Goal: Task Accomplishment & Management: Manage account settings

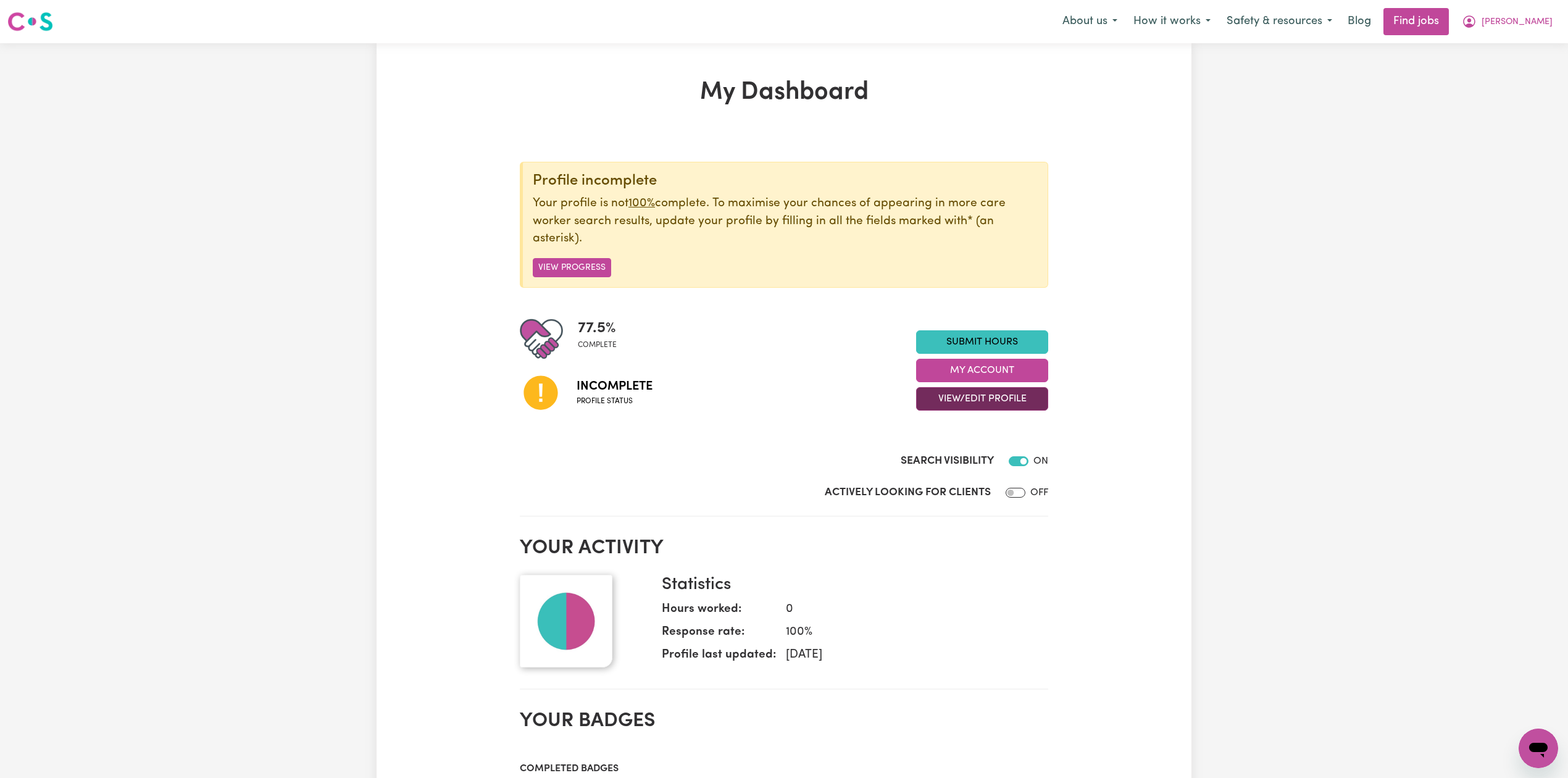
click at [994, 401] on button "View/Edit Profile" at bounding box center [982, 398] width 132 height 24
click at [949, 459] on link "Edit Profile" at bounding box center [974, 455] width 115 height 24
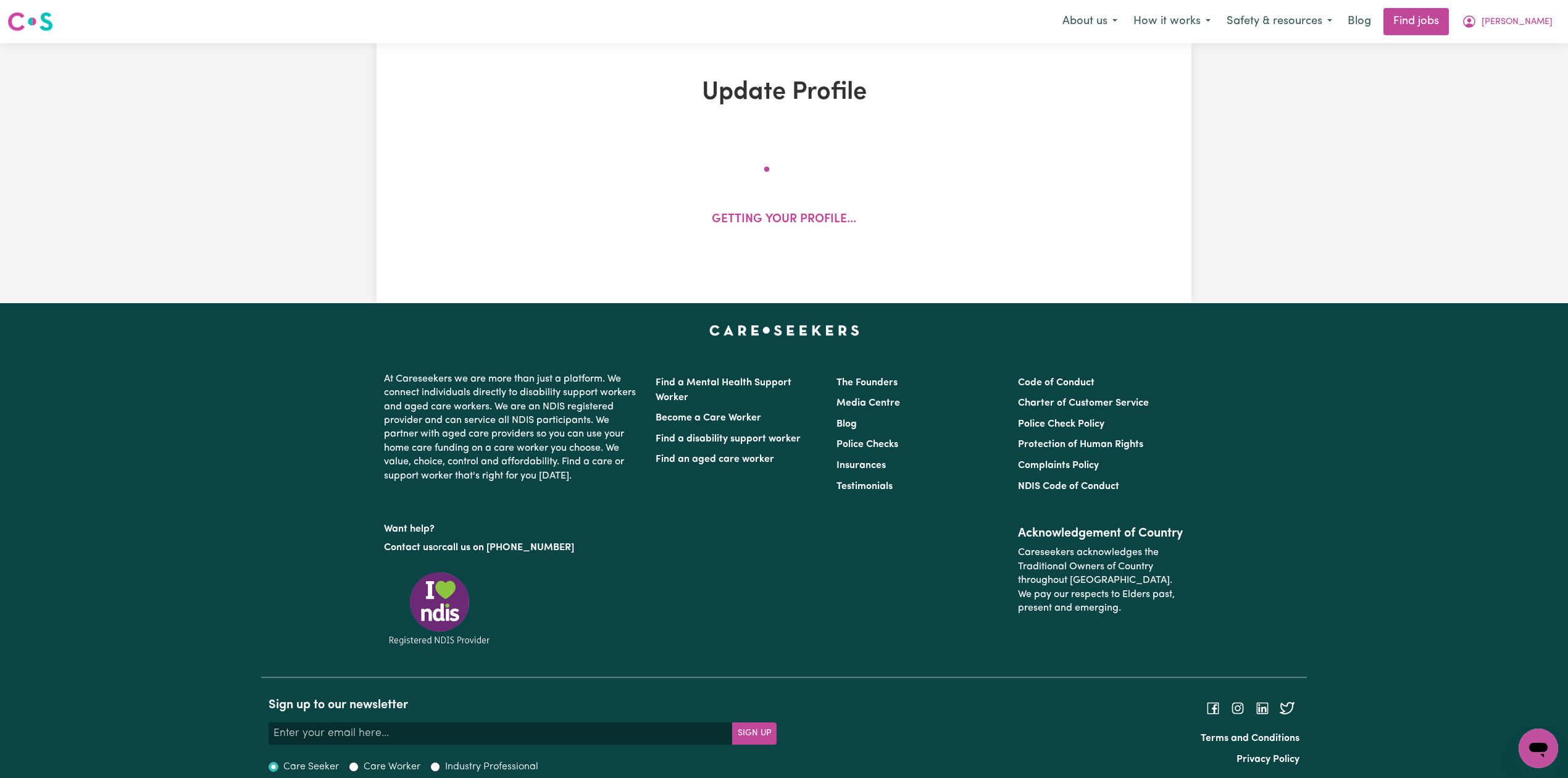
select select "[DEMOGRAPHIC_DATA]"
select select "Student Visa"
select select "Studying a healthcare related degree or qualification"
select select "41"
select select "60"
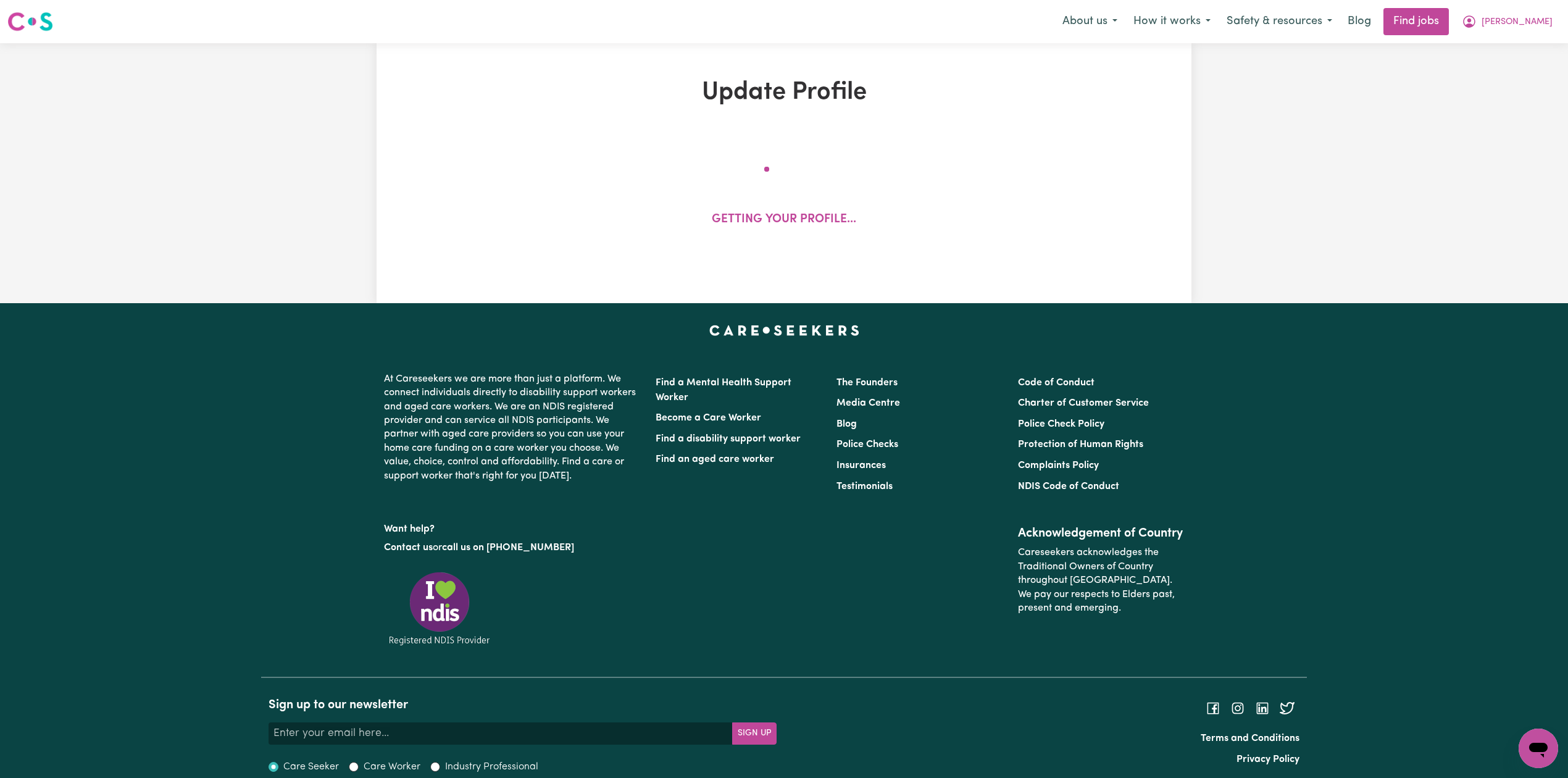
select select "60"
select select "75"
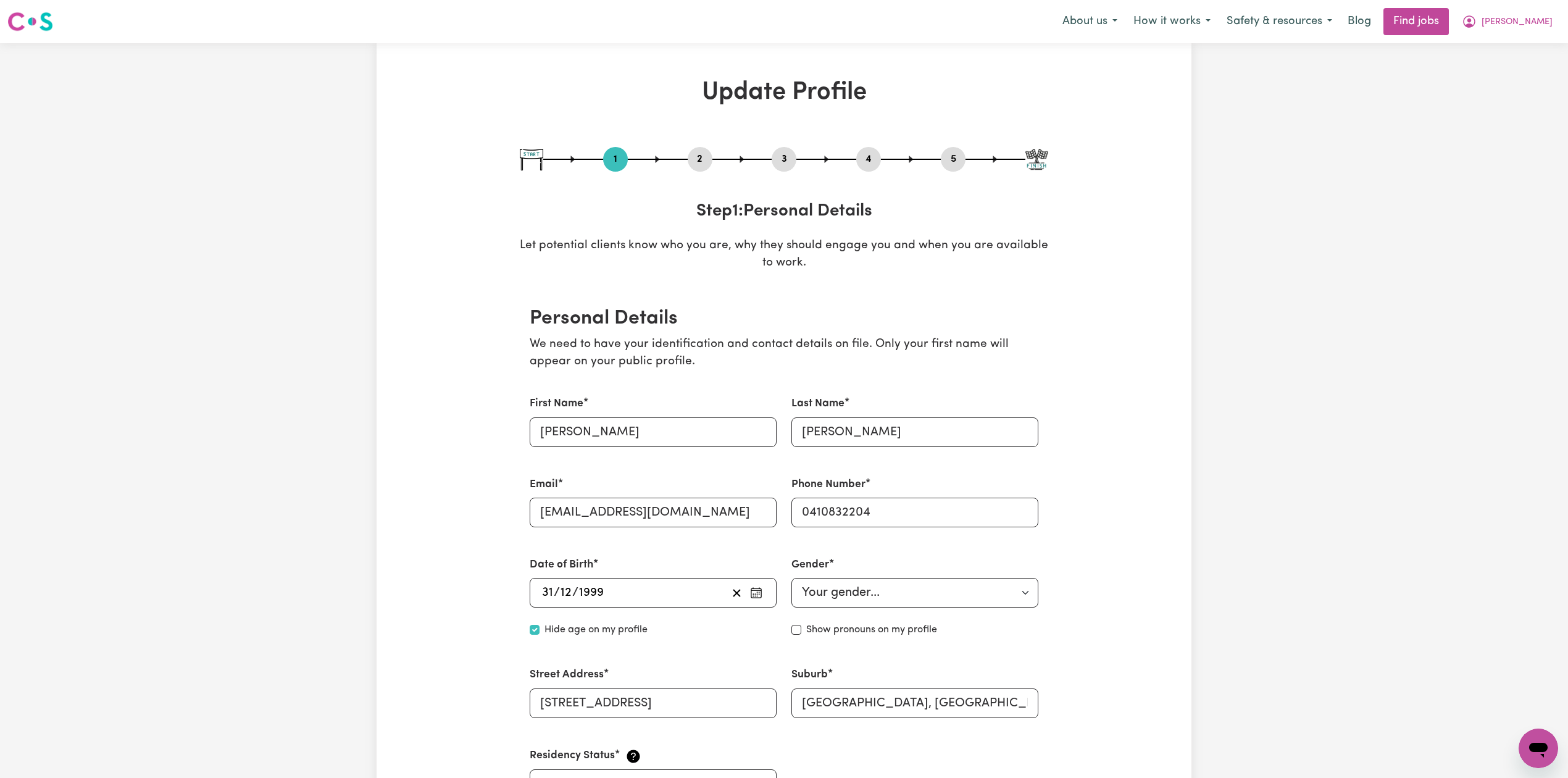
click at [697, 156] on button "2" at bounding box center [700, 159] width 24 height 16
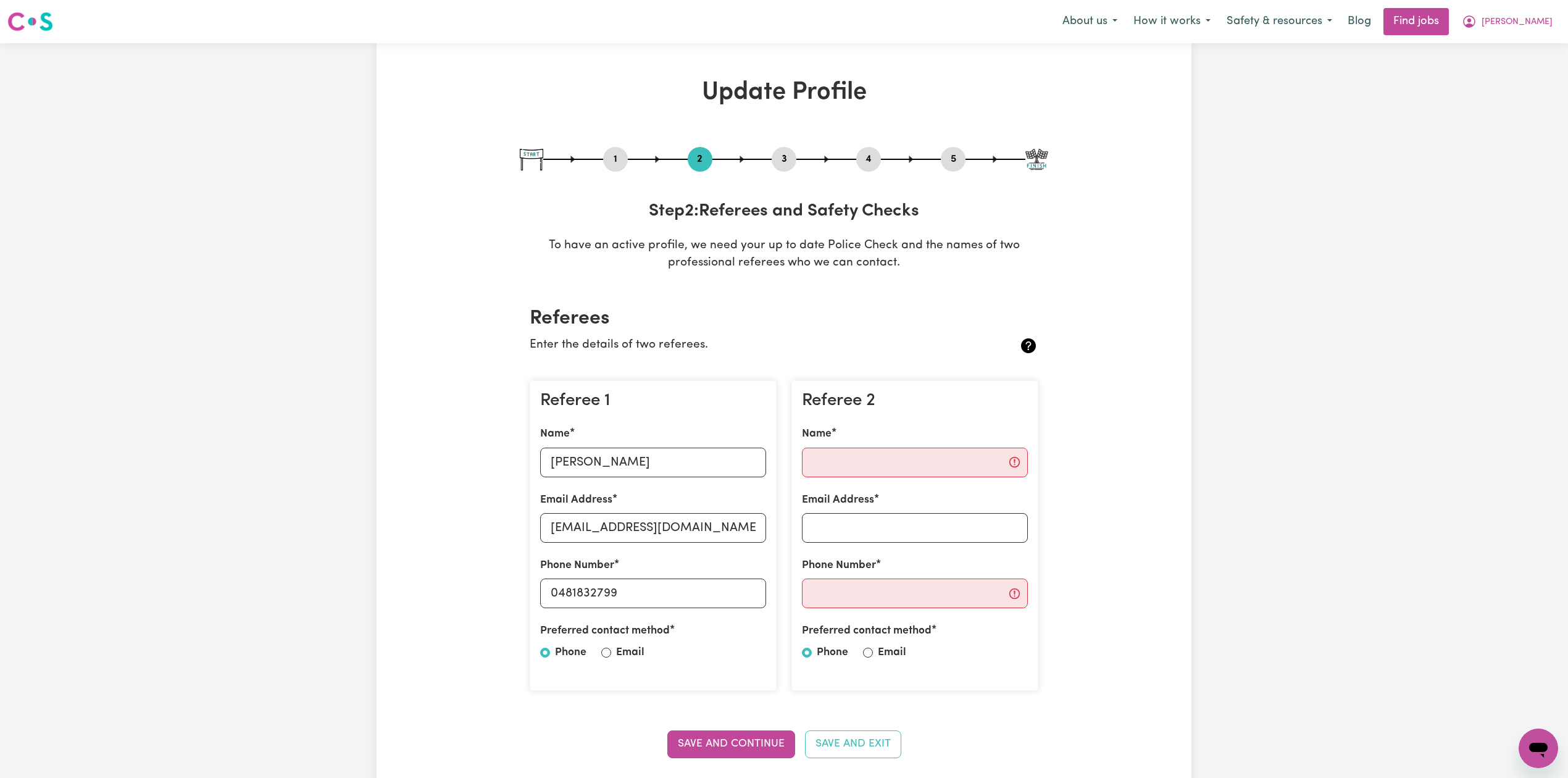
click at [783, 152] on button "3" at bounding box center [784, 159] width 24 height 16
select select "Certificate III (Individual Support)"
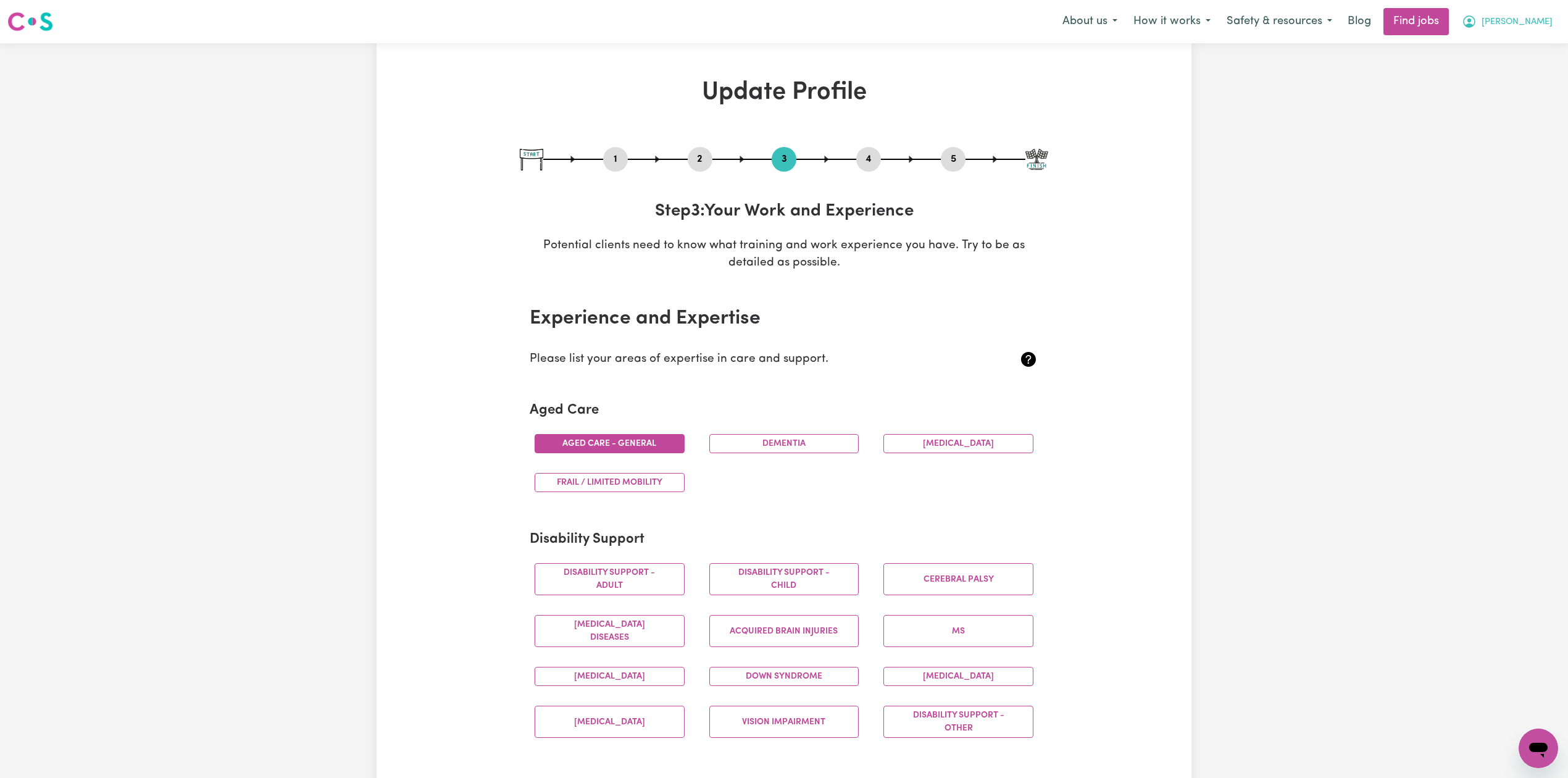
click at [1537, 23] on span "[PERSON_NAME]" at bounding box center [1517, 22] width 71 height 14
click at [1510, 75] on link "My Dashboard" at bounding box center [1511, 70] width 98 height 24
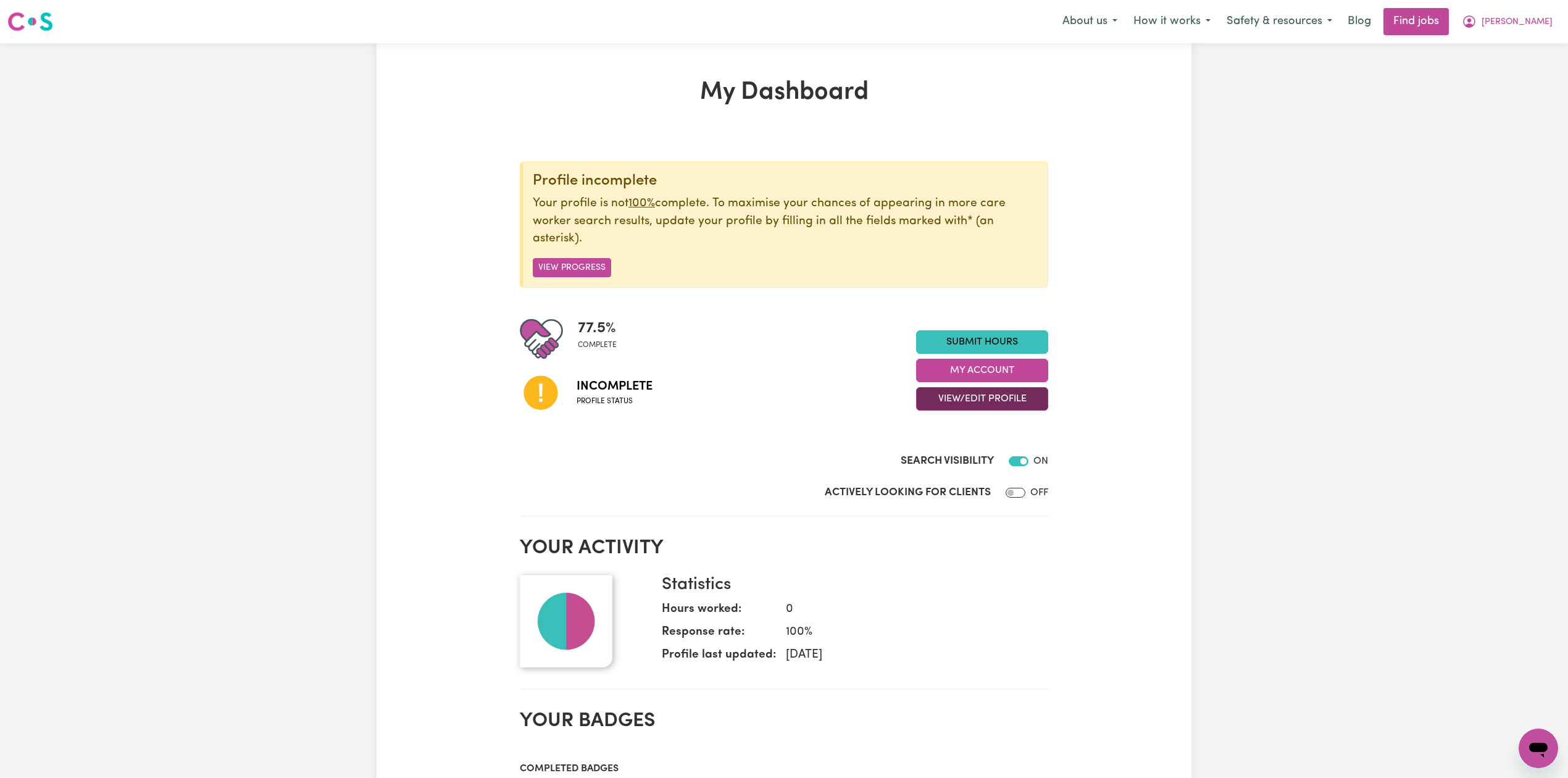
click at [1005, 396] on button "View/Edit Profile" at bounding box center [982, 398] width 132 height 24
click at [947, 449] on link "Edit Profile" at bounding box center [974, 455] width 115 height 24
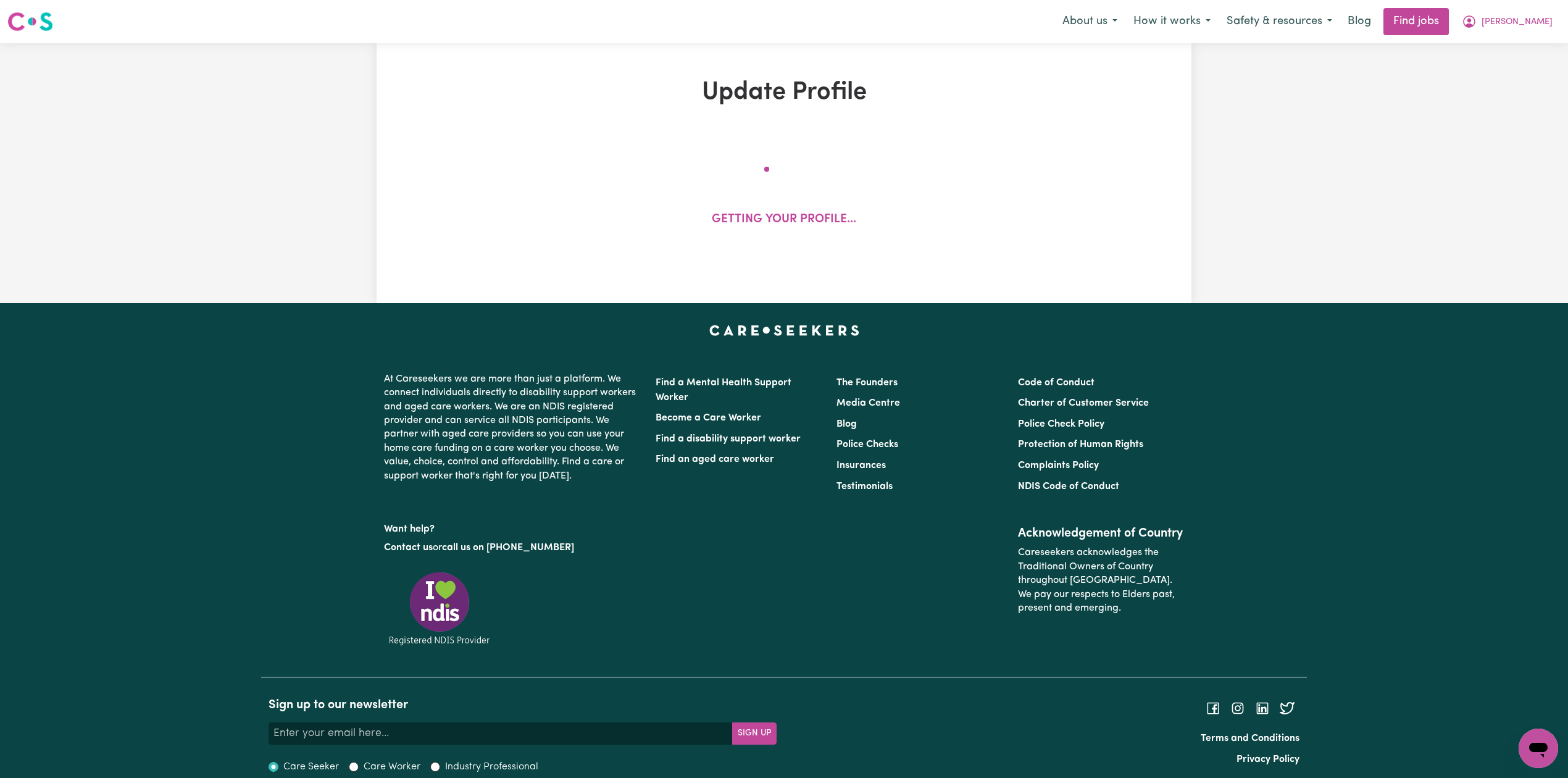
select select "[DEMOGRAPHIC_DATA]"
select select "Student Visa"
select select "Studying a healthcare related degree or qualification"
select select "41"
select select "60"
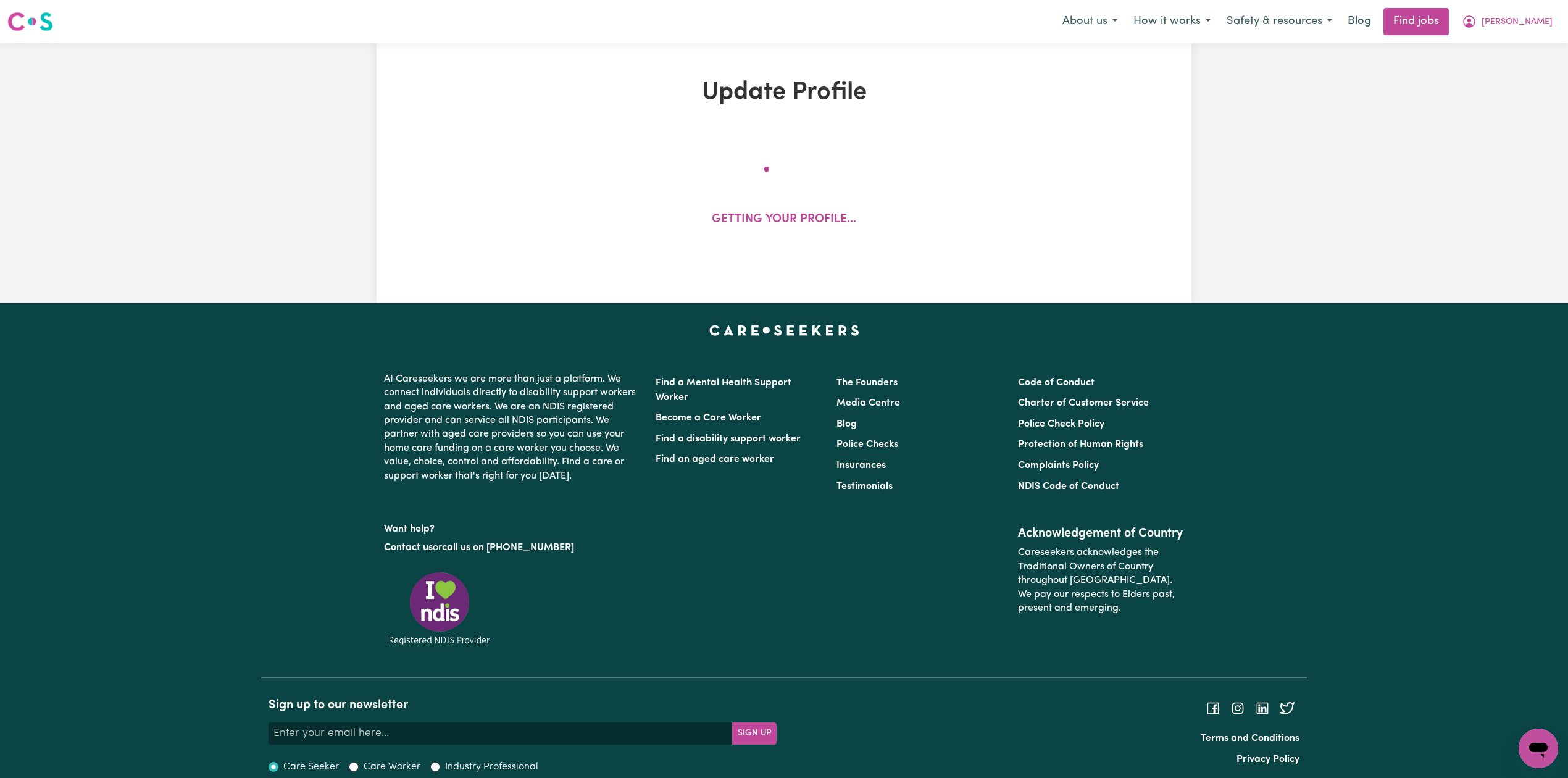
select select "60"
select select "75"
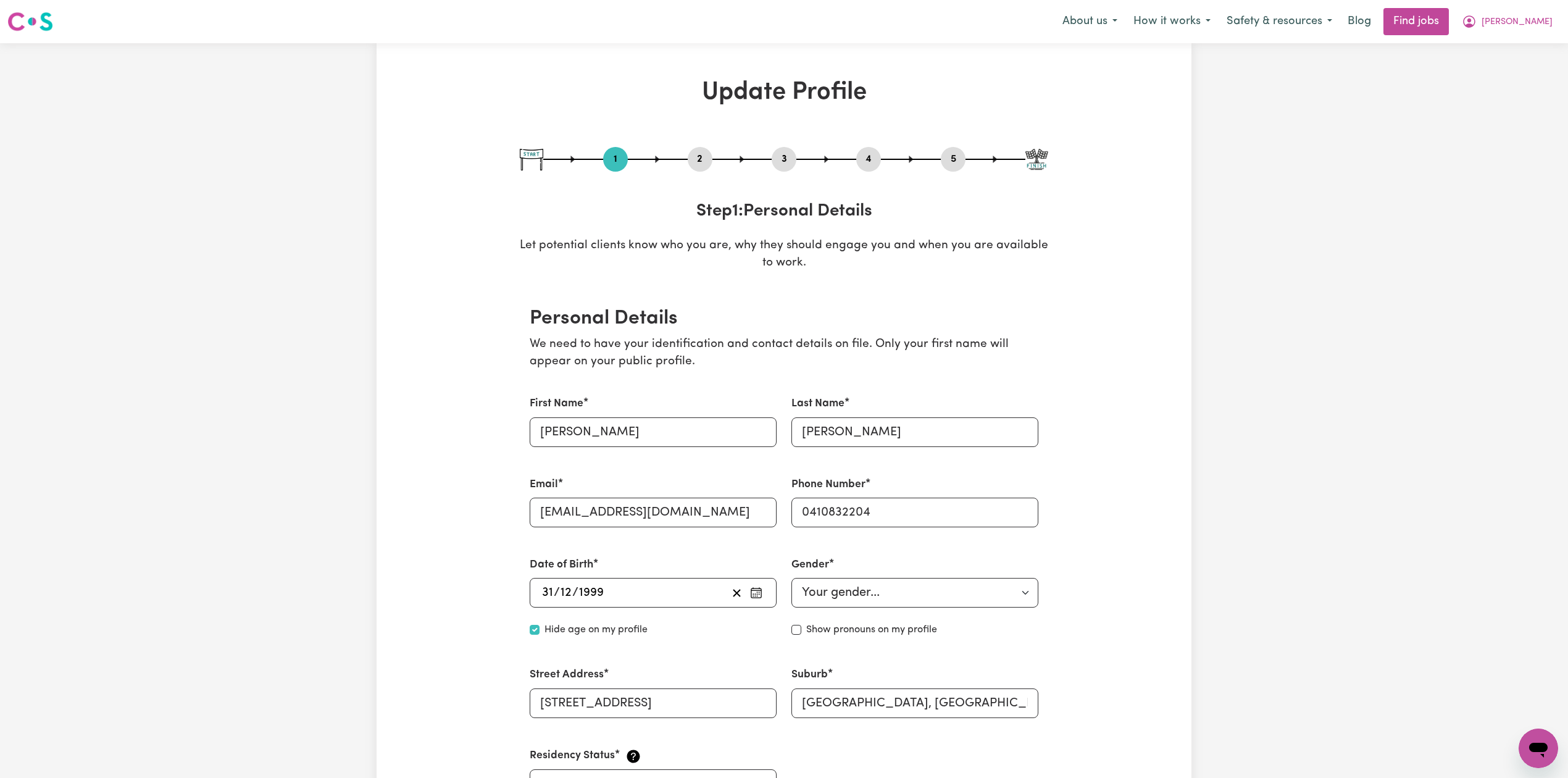
drag, startPoint x: 695, startPoint y: 146, endPoint x: 702, endPoint y: 167, distance: 22.1
click at [699, 161] on div "1 2 3 4 5" at bounding box center [784, 159] width 529 height 24
click at [702, 167] on button "2" at bounding box center [700, 159] width 24 height 16
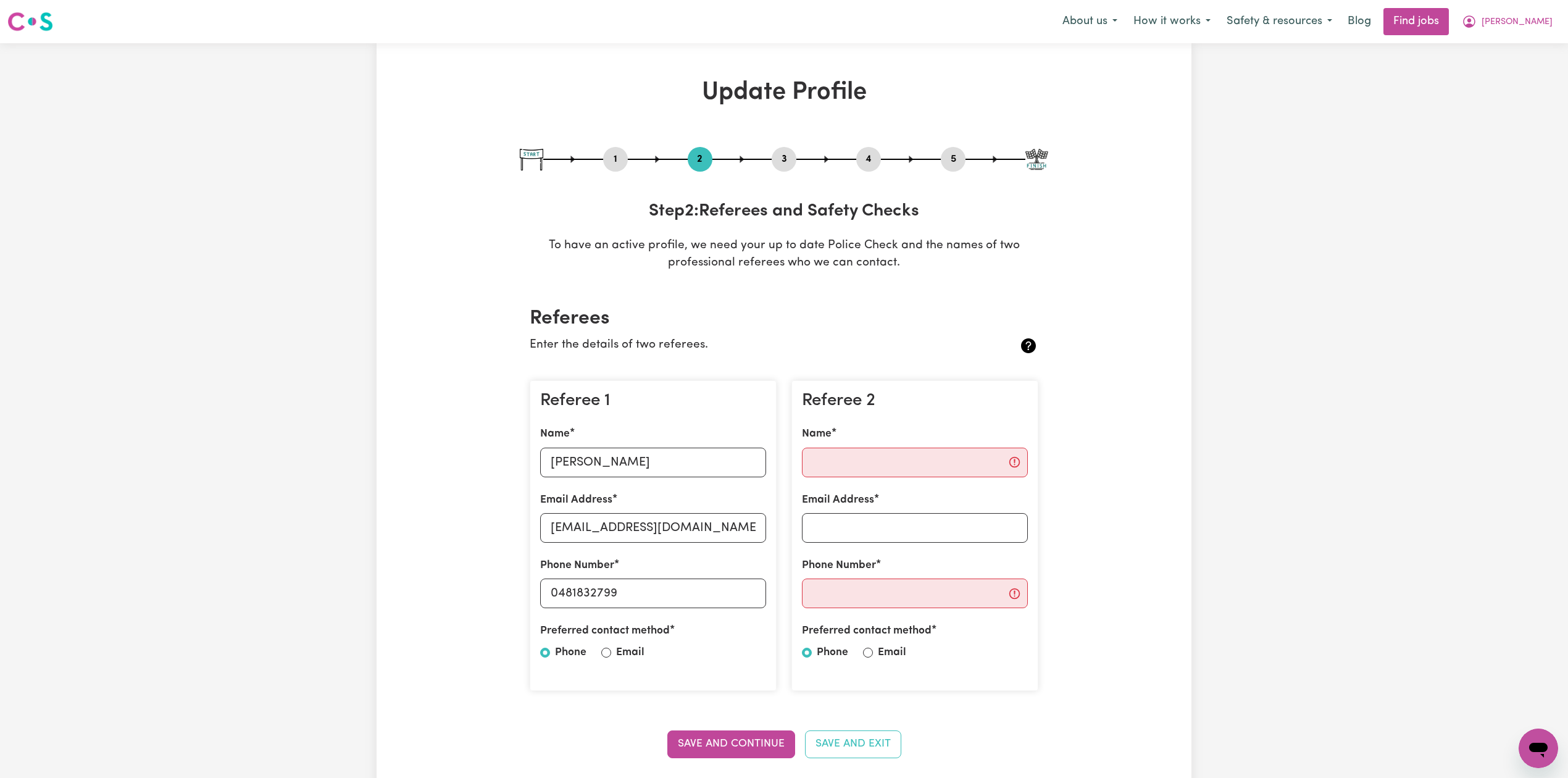
scroll to position [82, 0]
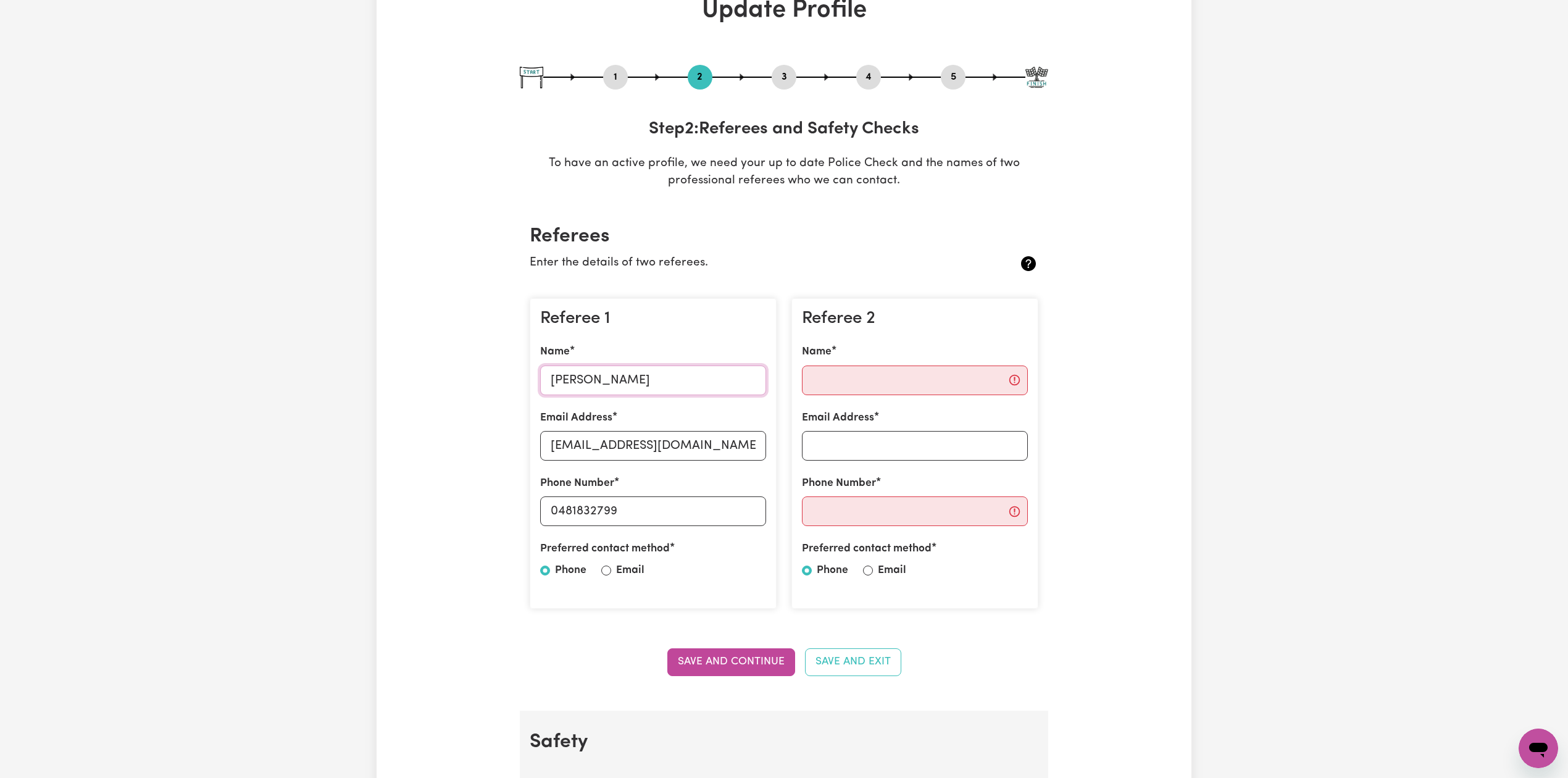
click at [588, 369] on input "[PERSON_NAME]" at bounding box center [653, 380] width 226 height 30
click at [604, 435] on input "[EMAIL_ADDRESS][DOMAIN_NAME]" at bounding box center [653, 446] width 226 height 30
type input "+"
drag, startPoint x: 575, startPoint y: 434, endPoint x: 493, endPoint y: 438, distance: 82.1
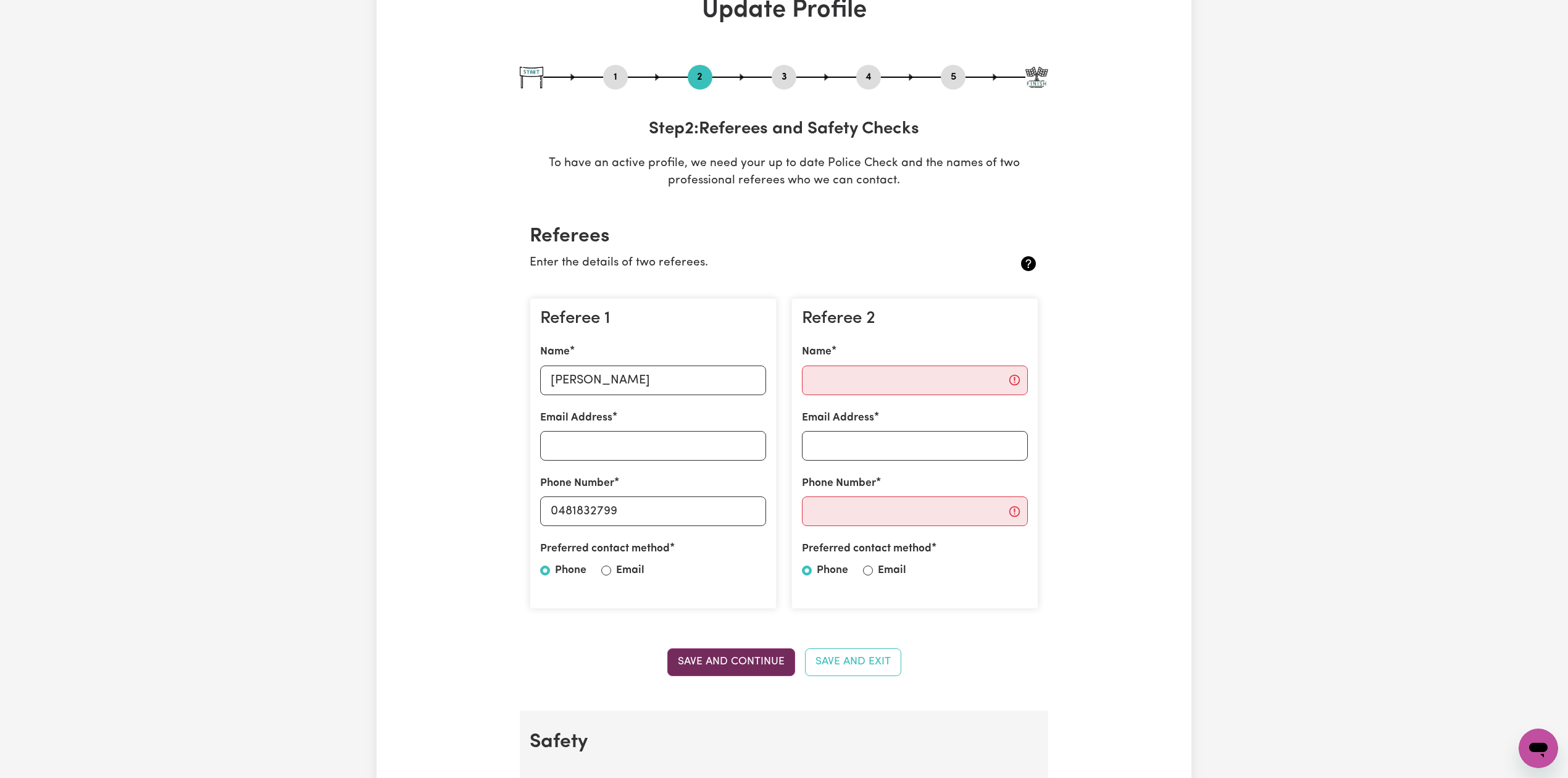
click at [702, 665] on button "Save and Continue" at bounding box center [731, 662] width 128 height 27
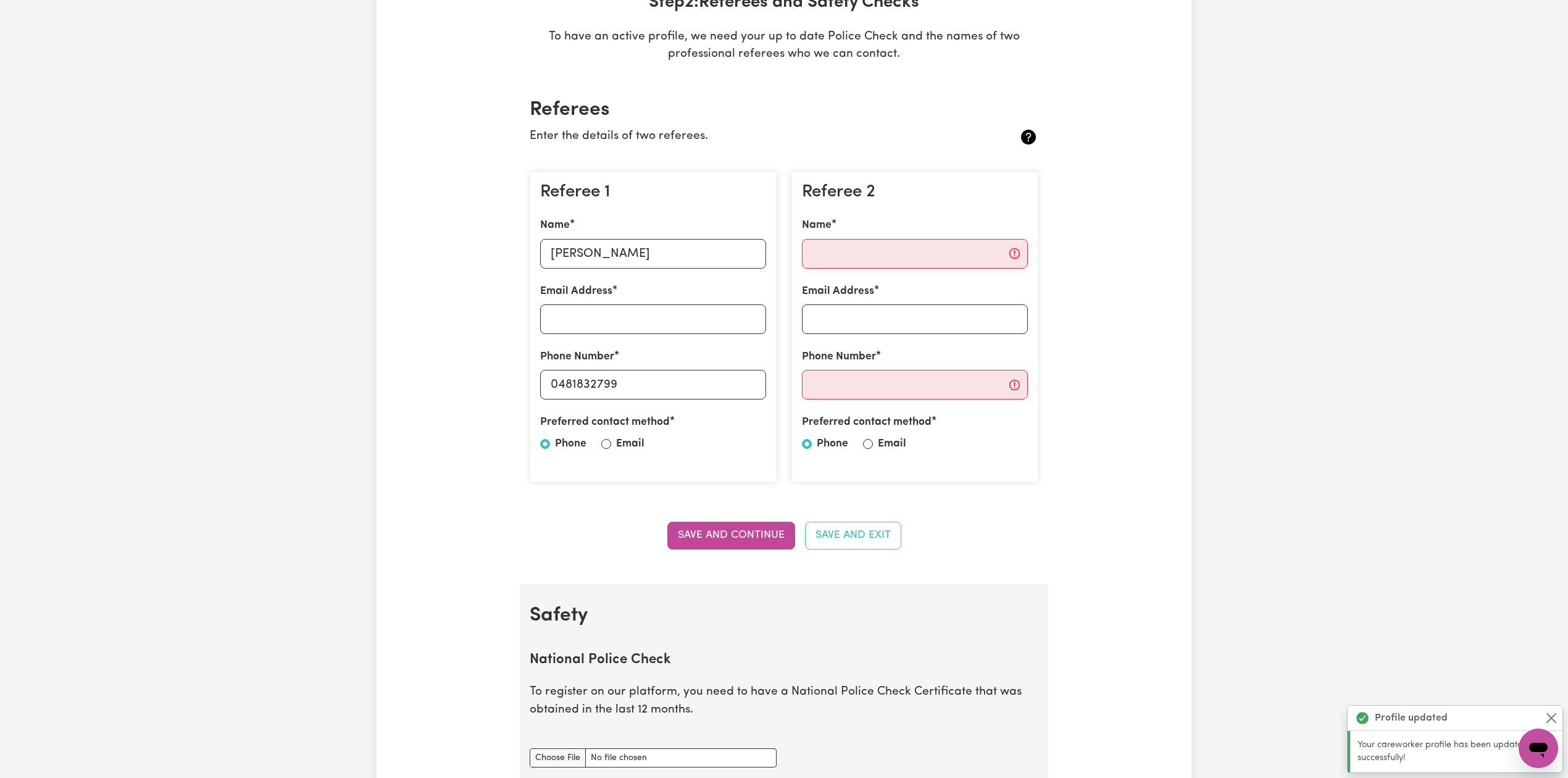
scroll to position [239, 0]
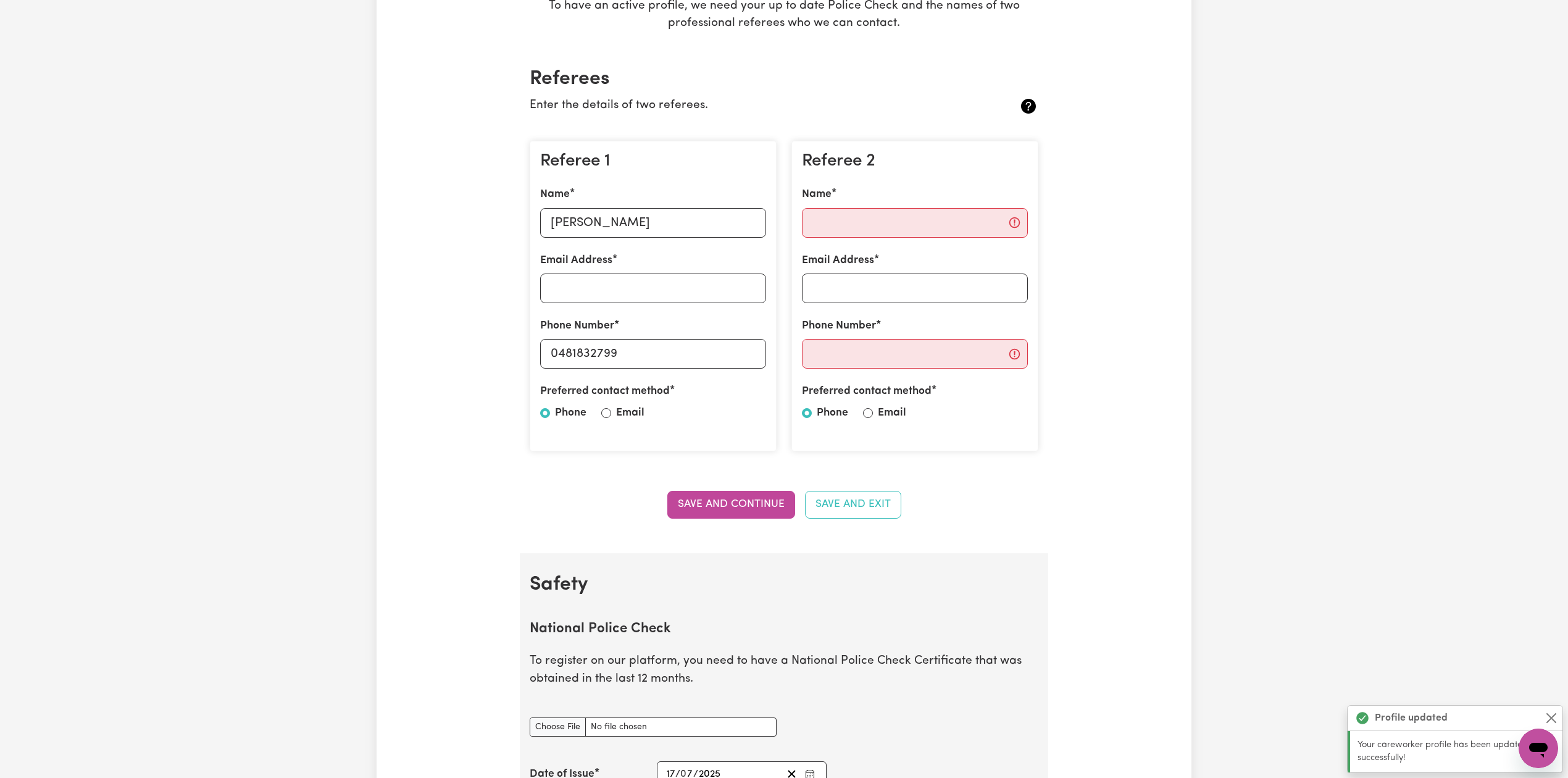
click at [561, 511] on div "Save and Continue Save and Exit" at bounding box center [784, 504] width 509 height 27
drag, startPoint x: 560, startPoint y: 356, endPoint x: 680, endPoint y: 351, distance: 120.1
click at [680, 351] on input "0481832799" at bounding box center [653, 354] width 226 height 30
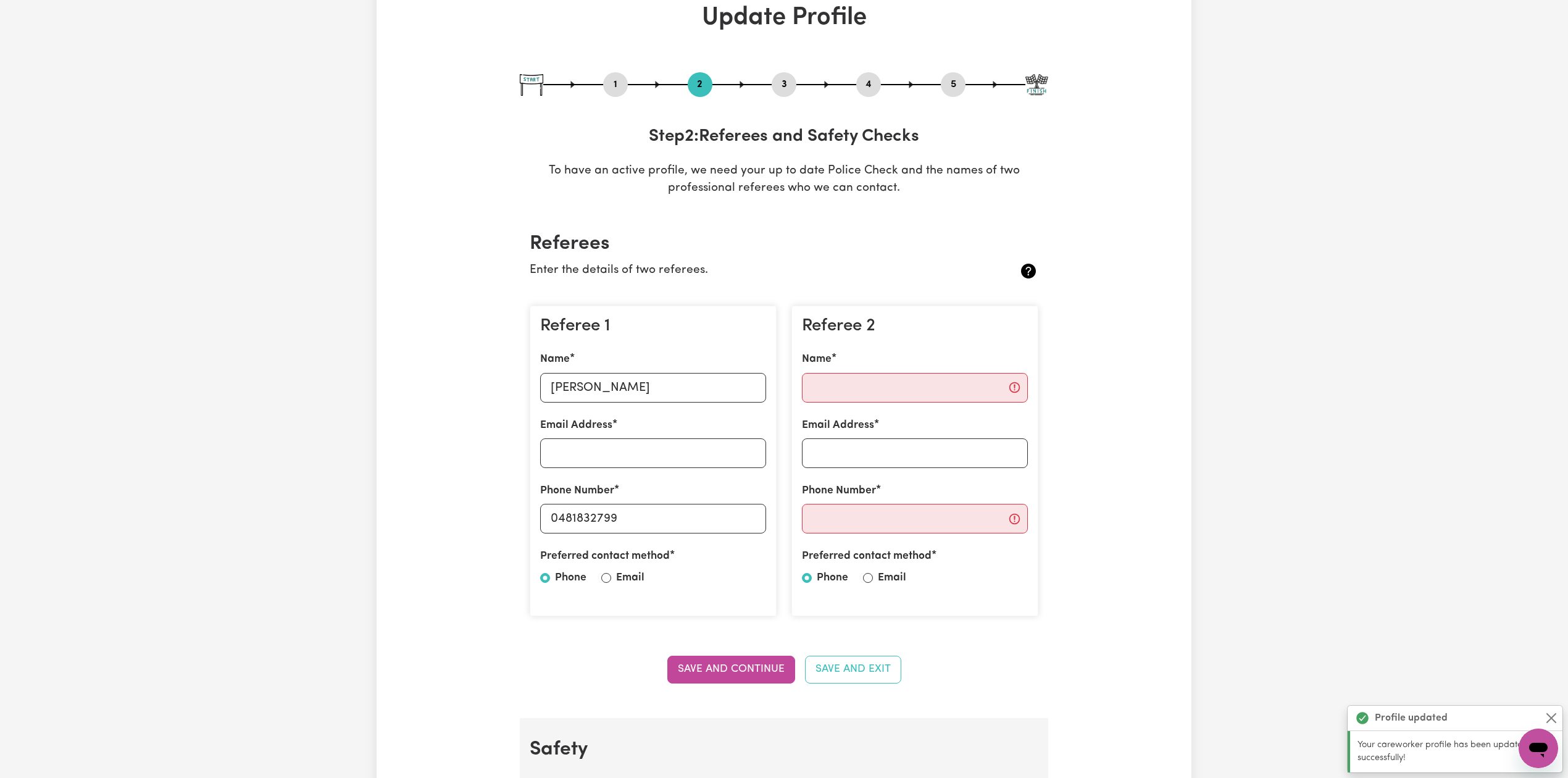
click at [791, 87] on button "3" at bounding box center [784, 85] width 24 height 16
select select "Certificate III (Individual Support)"
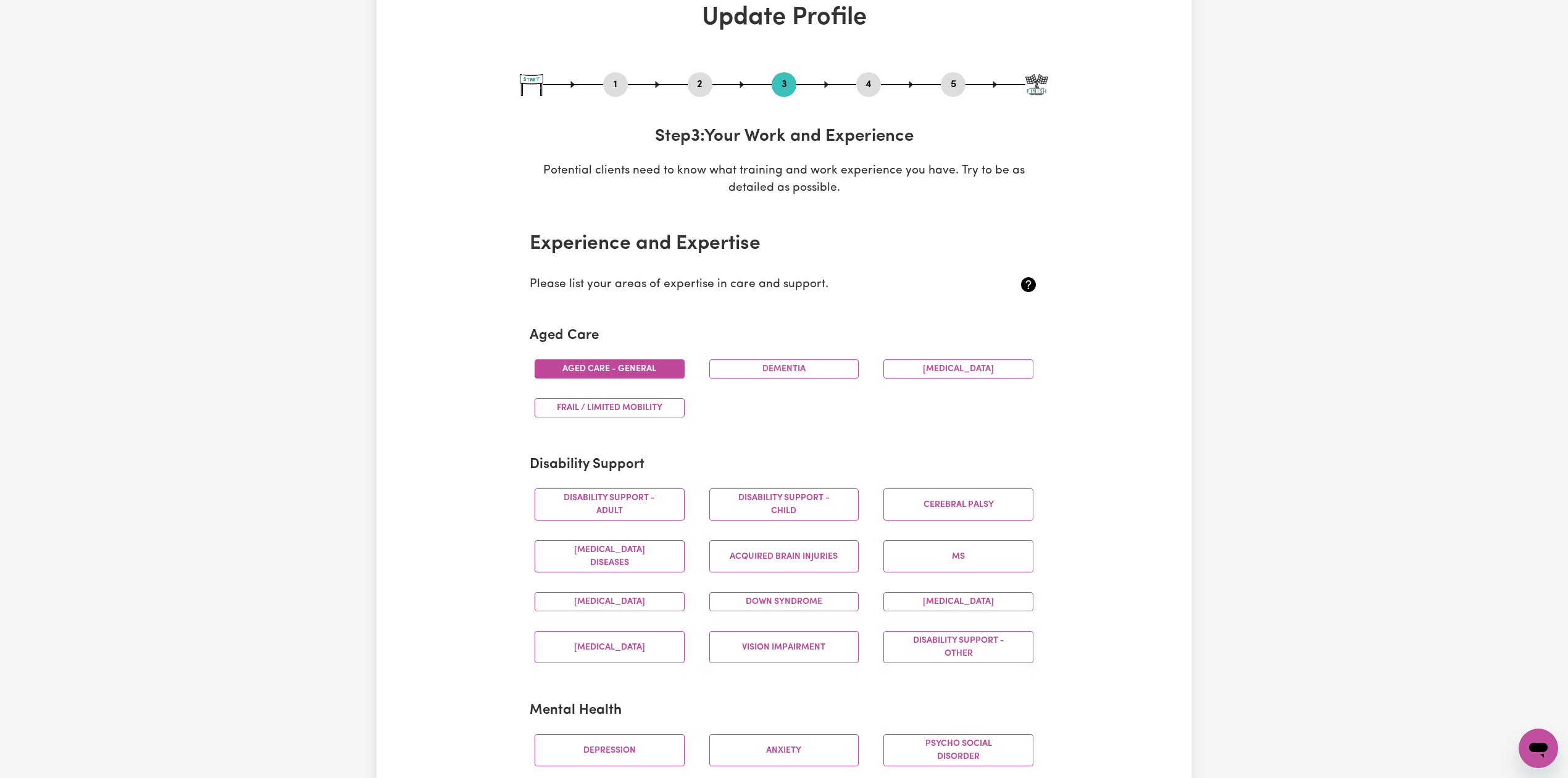
drag, startPoint x: 865, startPoint y: 78, endPoint x: 875, endPoint y: 82, distance: 10.8
click at [867, 79] on button "4" at bounding box center [869, 85] width 24 height 16
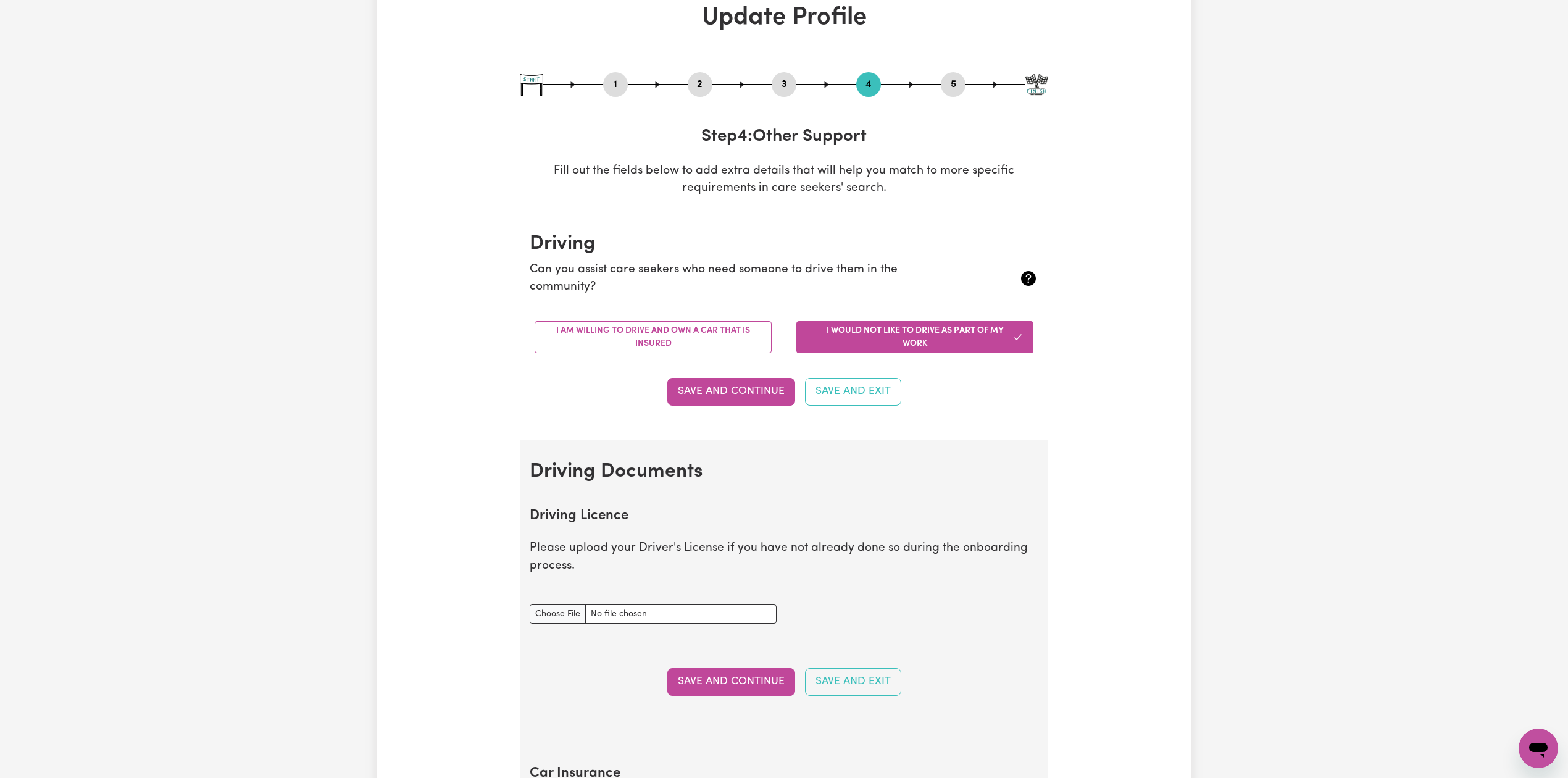
click at [964, 87] on button "5" at bounding box center [953, 85] width 24 height 16
select select "I am working in another industry"
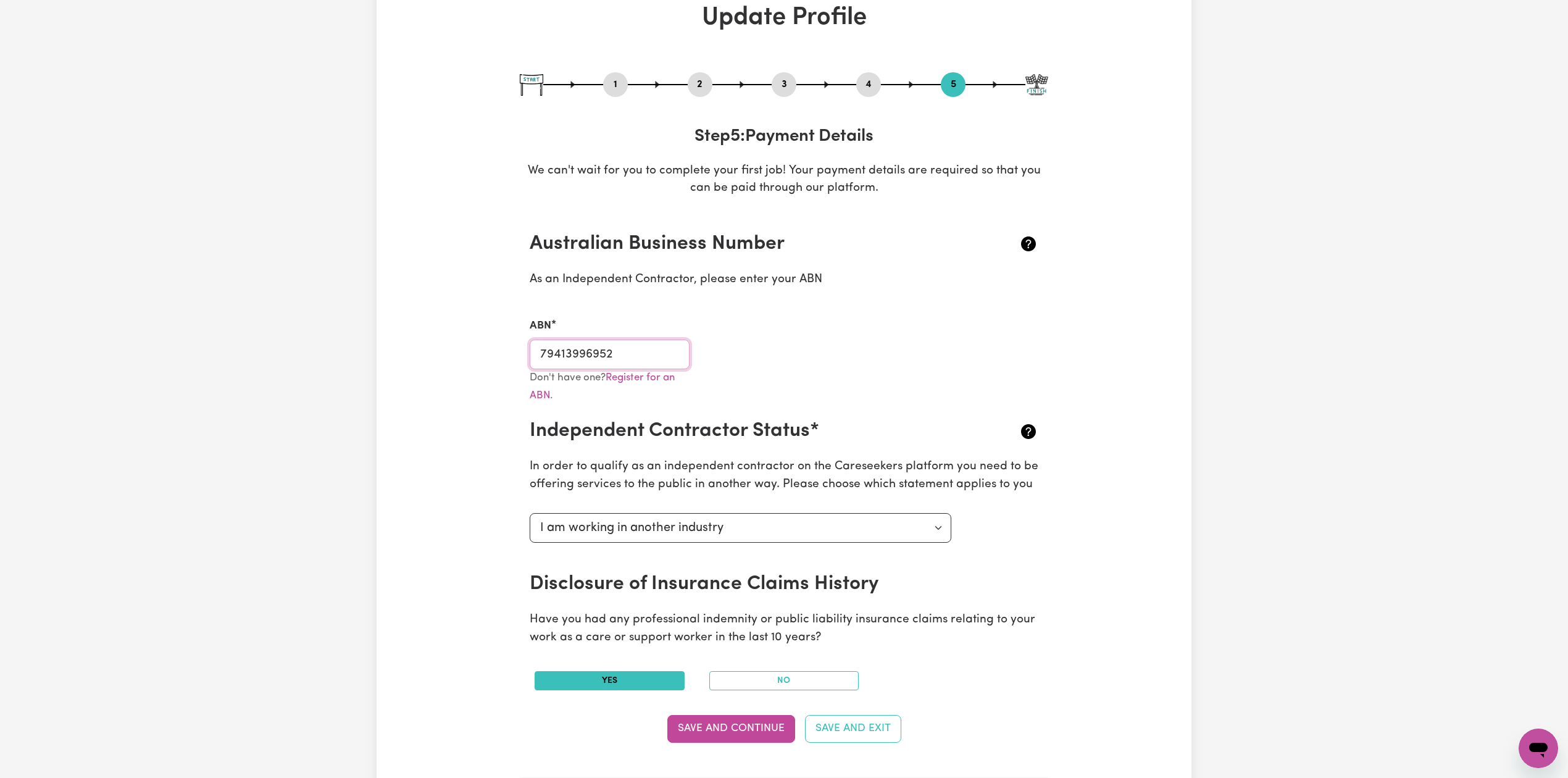
click at [558, 344] on input "79413996952" at bounding box center [610, 354] width 160 height 30
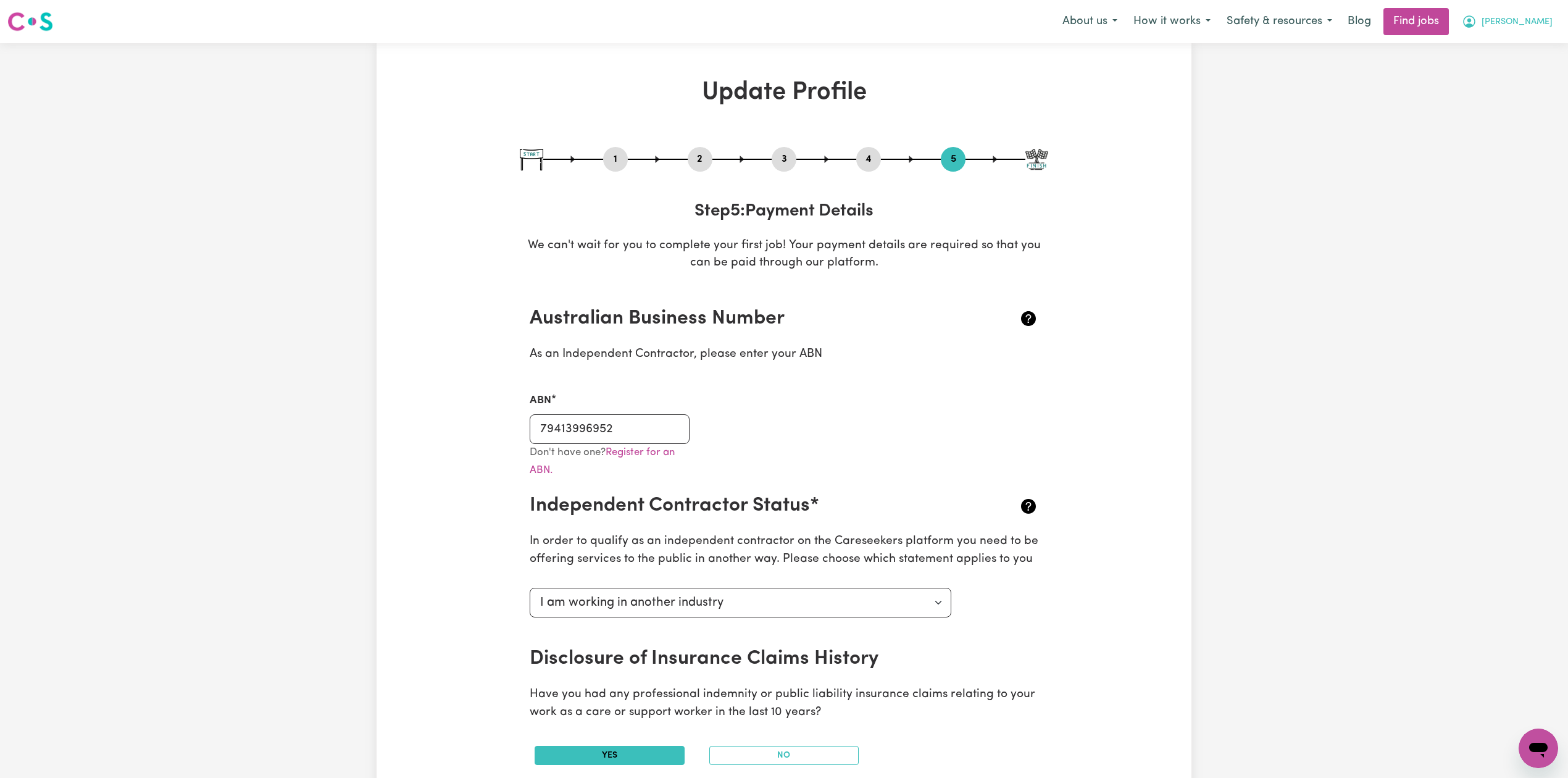
click at [1538, 16] on span "[PERSON_NAME]" at bounding box center [1517, 22] width 71 height 14
click at [1489, 102] on link "Logout" at bounding box center [1511, 94] width 98 height 24
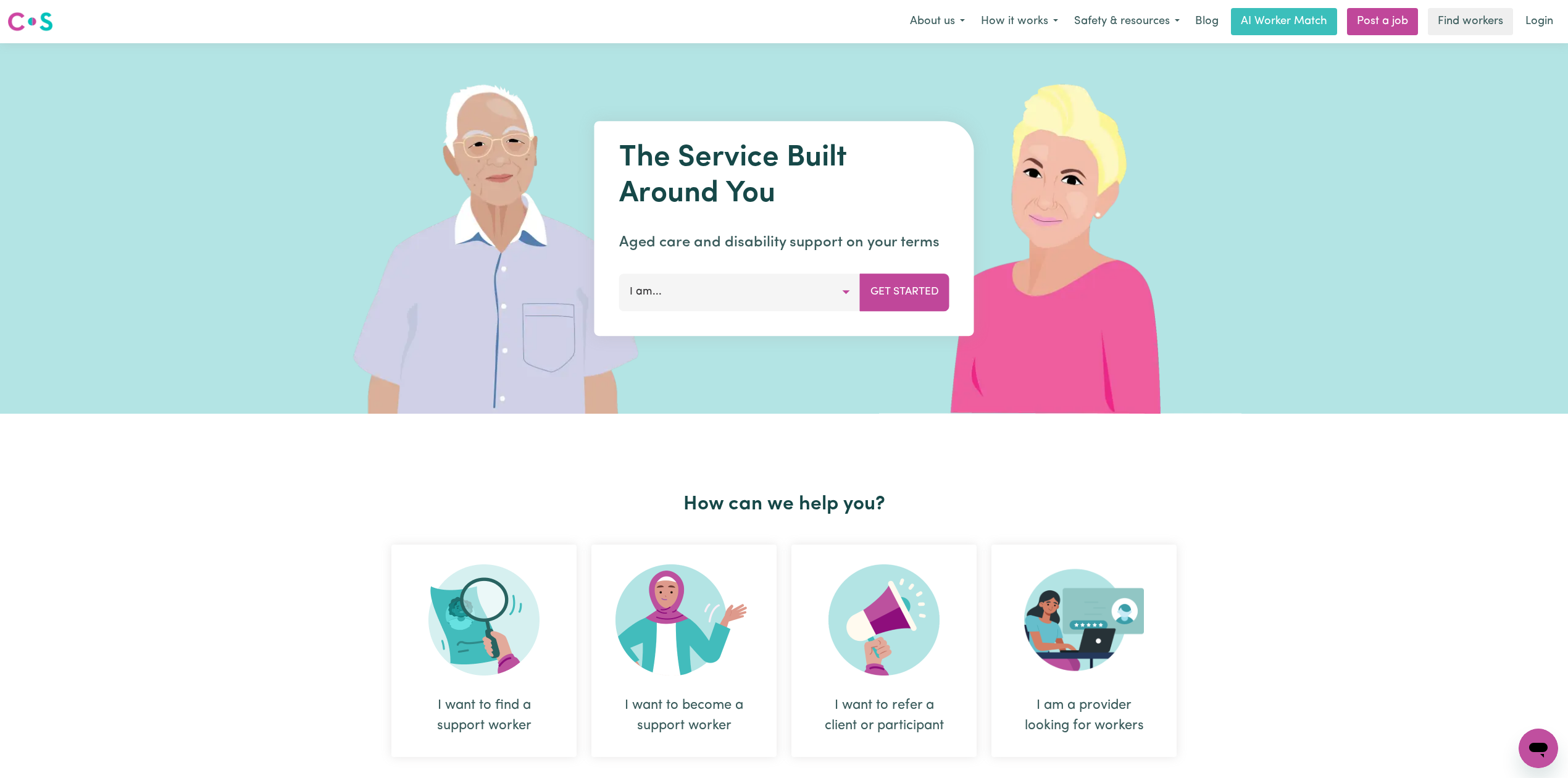
click at [1537, 18] on link "Login" at bounding box center [1539, 22] width 43 height 27
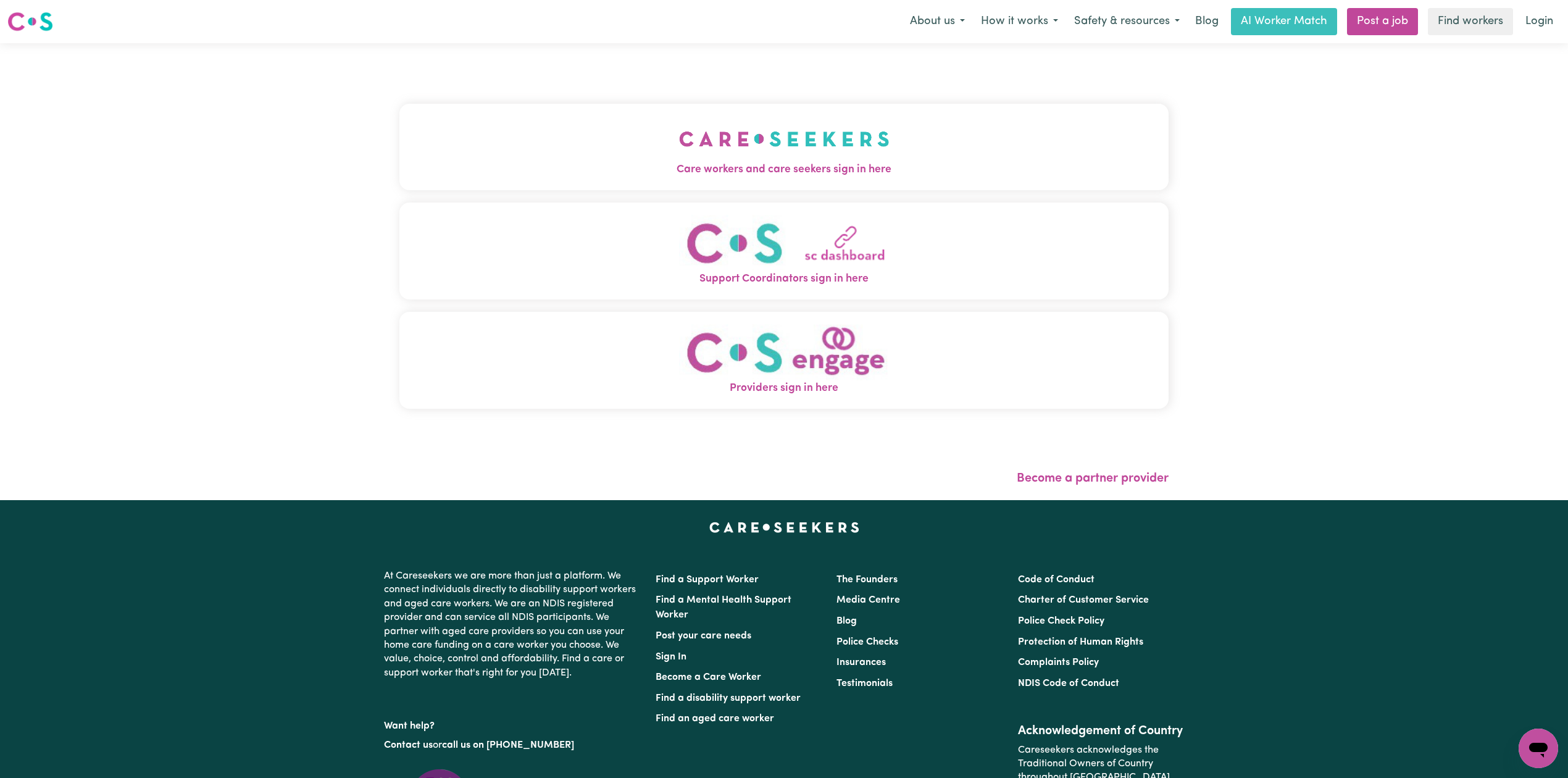
click at [611, 167] on span "Care workers and care seekers sign in here" at bounding box center [783, 170] width 769 height 16
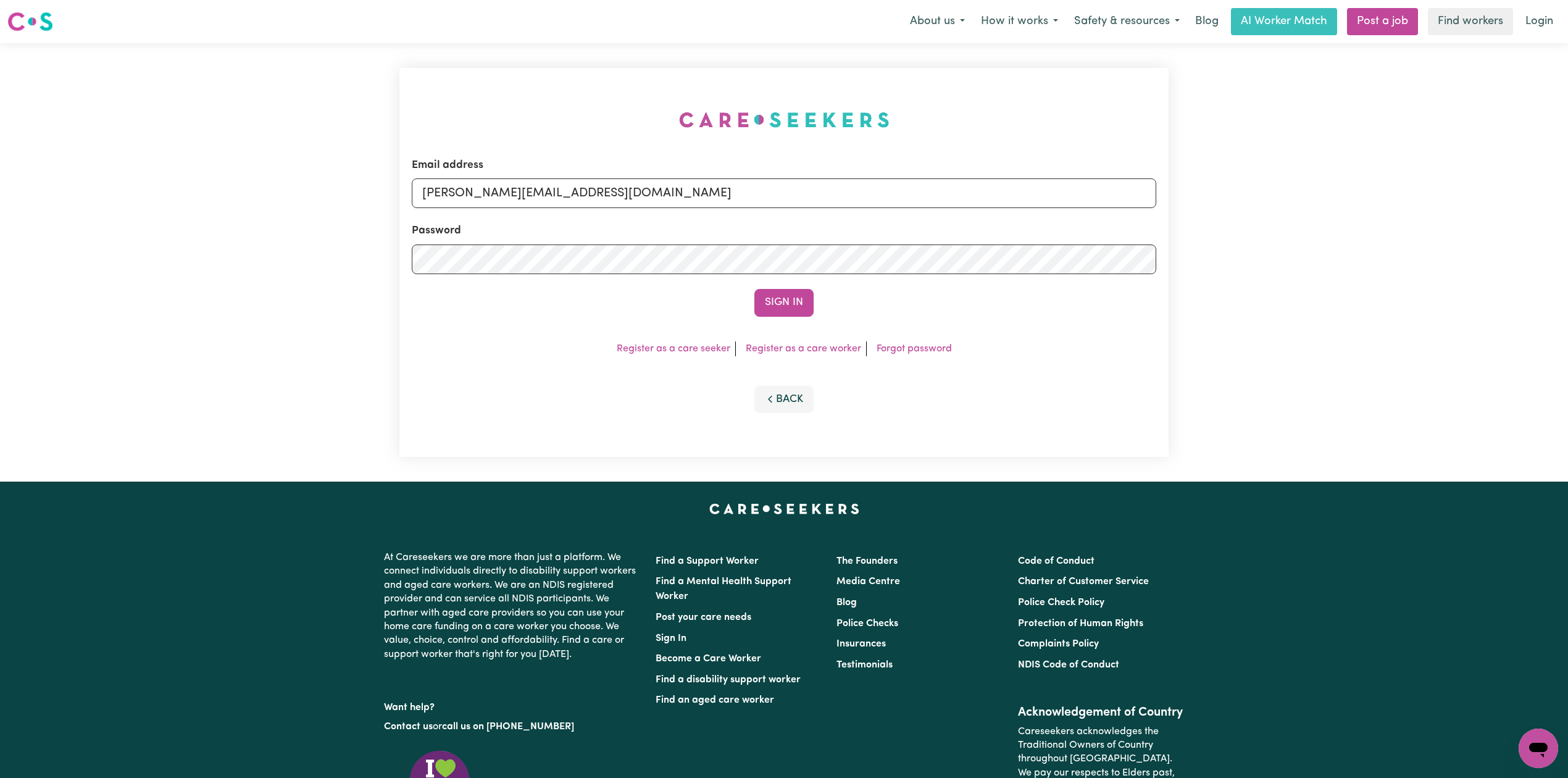
click at [733, 212] on form "Email address [PERSON_NAME][EMAIL_ADDRESS][DOMAIN_NAME] Password Sign In" at bounding box center [784, 237] width 745 height 159
drag, startPoint x: 662, startPoint y: 183, endPoint x: 637, endPoint y: 201, distance: 30.8
click at [662, 183] on input "[PERSON_NAME][EMAIL_ADDRESS][DOMAIN_NAME]" at bounding box center [784, 193] width 745 height 30
drag, startPoint x: 484, startPoint y: 184, endPoint x: 795, endPoint y: 205, distance: 311.7
click at [795, 205] on input "Superuser~[EMAIL_ADDRESS][DOMAIN_NAME]" at bounding box center [784, 193] width 745 height 30
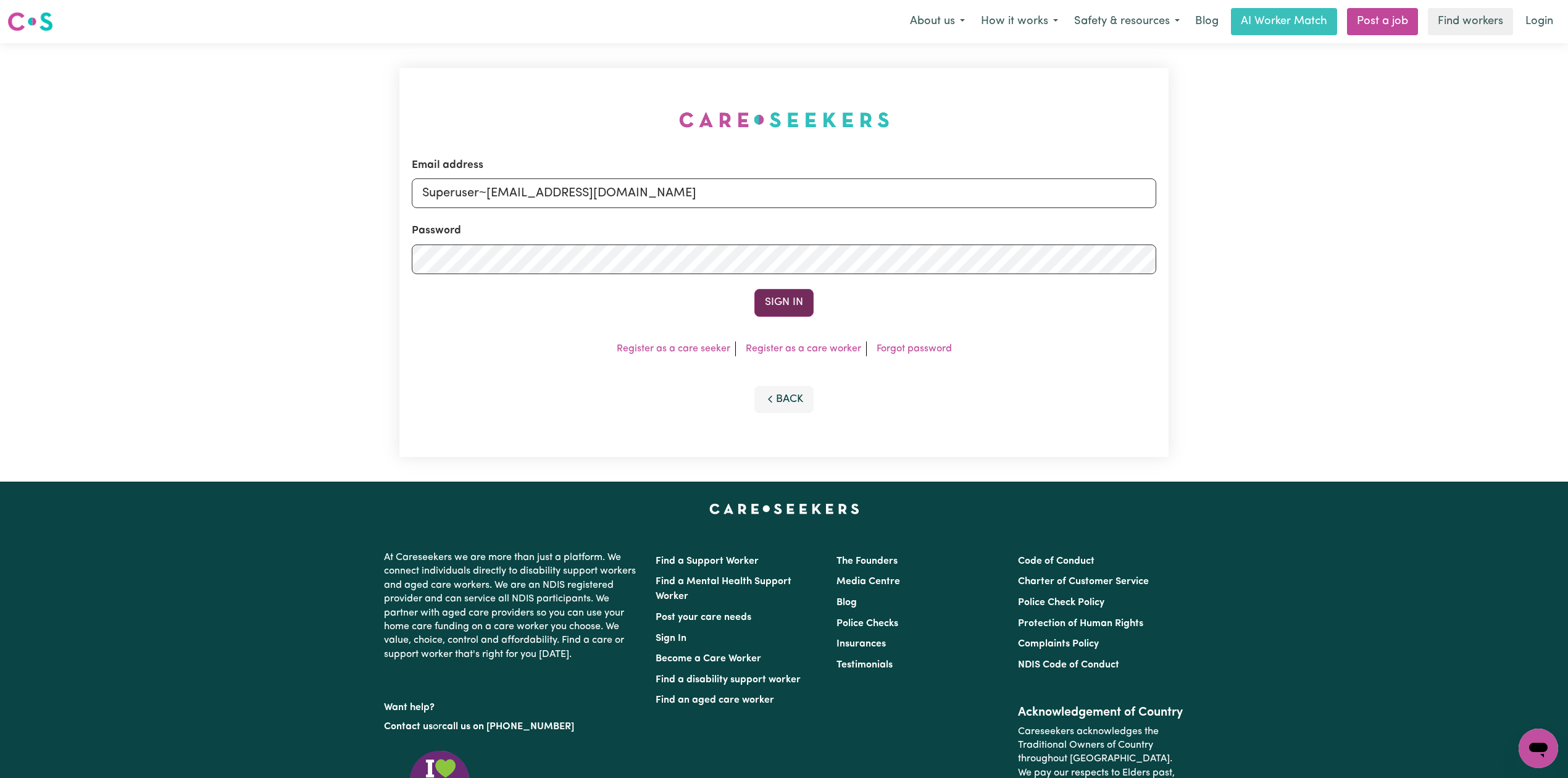
type input "Superuser~[EMAIL_ADDRESS][DOMAIN_NAME]"
click at [770, 312] on button "Sign In" at bounding box center [783, 302] width 59 height 27
